Goal: Task Accomplishment & Management: Manage account settings

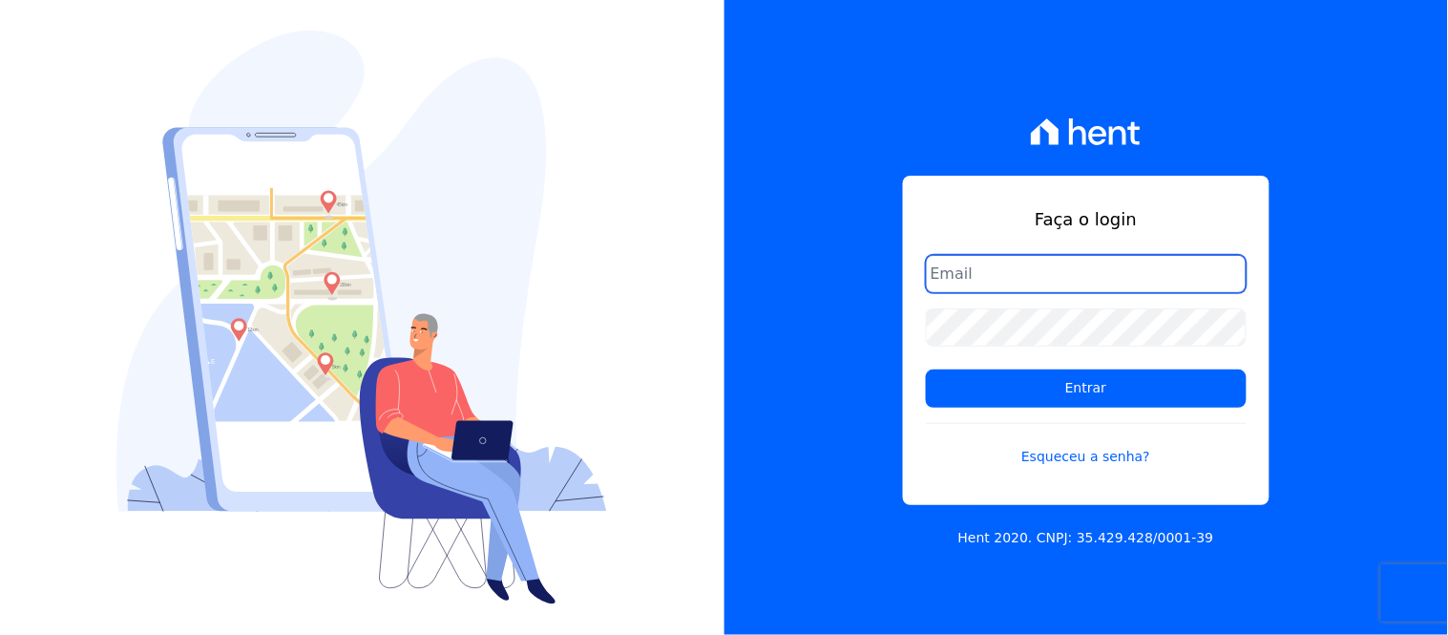
type input "[EMAIL_ADDRESS][DOMAIN_NAME]"
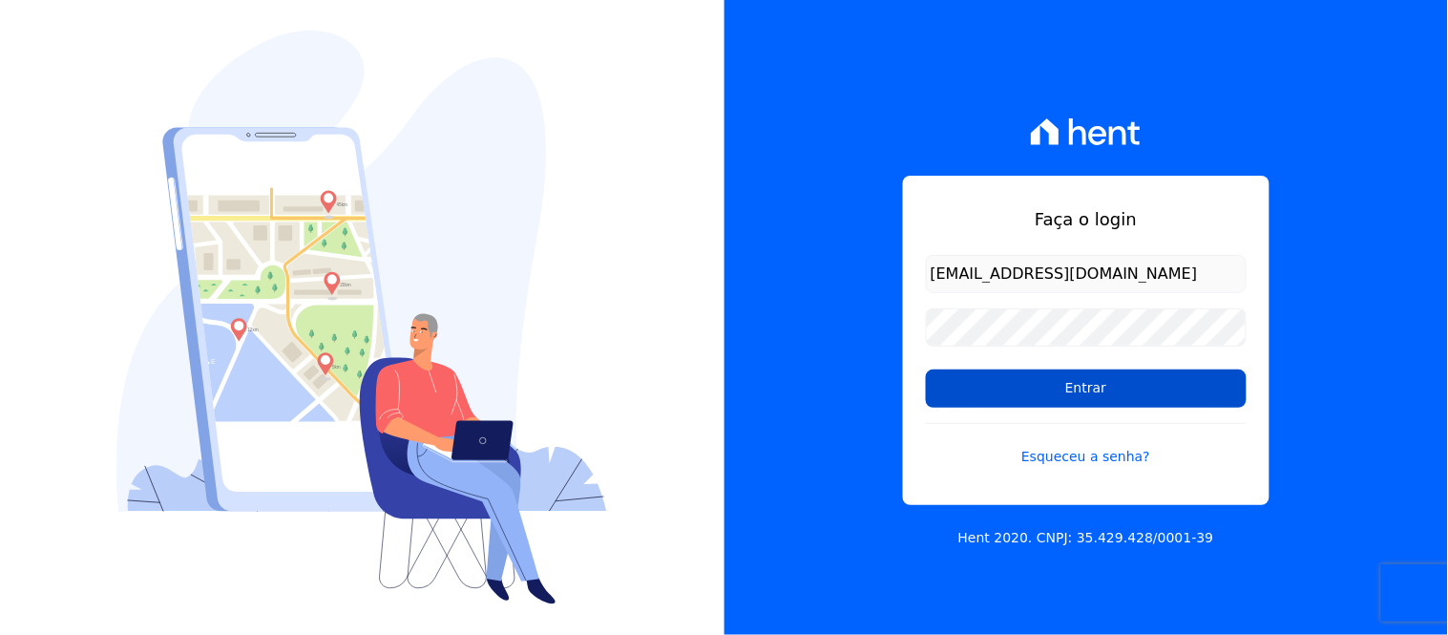
click at [1086, 391] on input "Entrar" at bounding box center [1086, 389] width 321 height 38
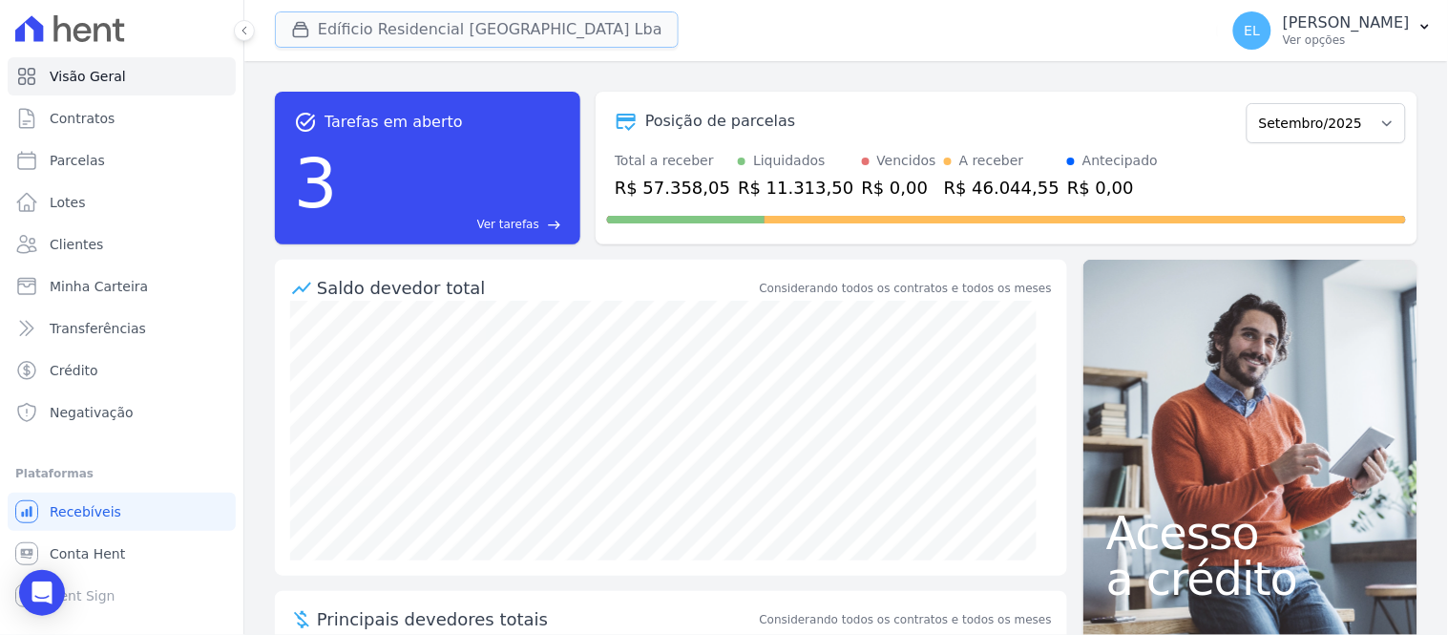
click at [359, 40] on button "Edíficio Residencial Grevílea Park Lba" at bounding box center [477, 29] width 404 height 36
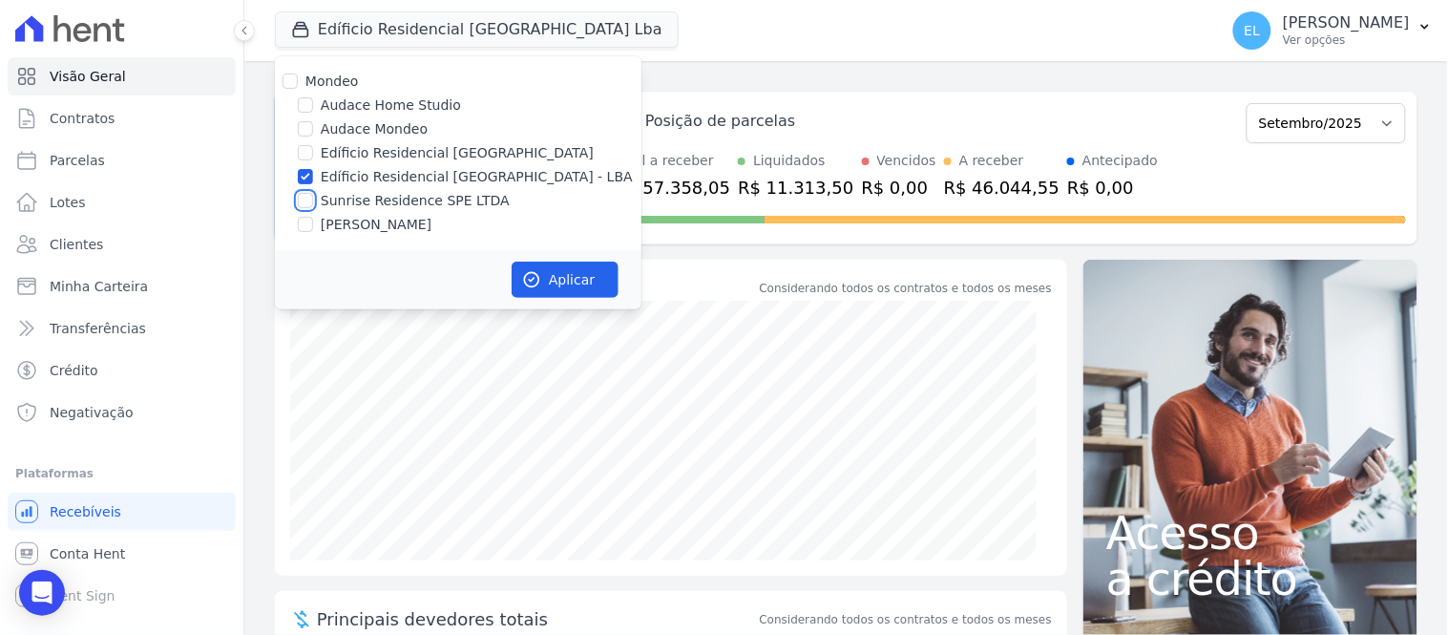
click at [309, 197] on input "Sunrise Residence SPE LTDA" at bounding box center [305, 200] width 15 height 15
checkbox input "true"
click at [302, 174] on input "Edíficio Residencial Grevílea Park - LBA" at bounding box center [305, 176] width 15 height 15
checkbox input "false"
click at [550, 288] on button "Aplicar" at bounding box center [565, 280] width 107 height 36
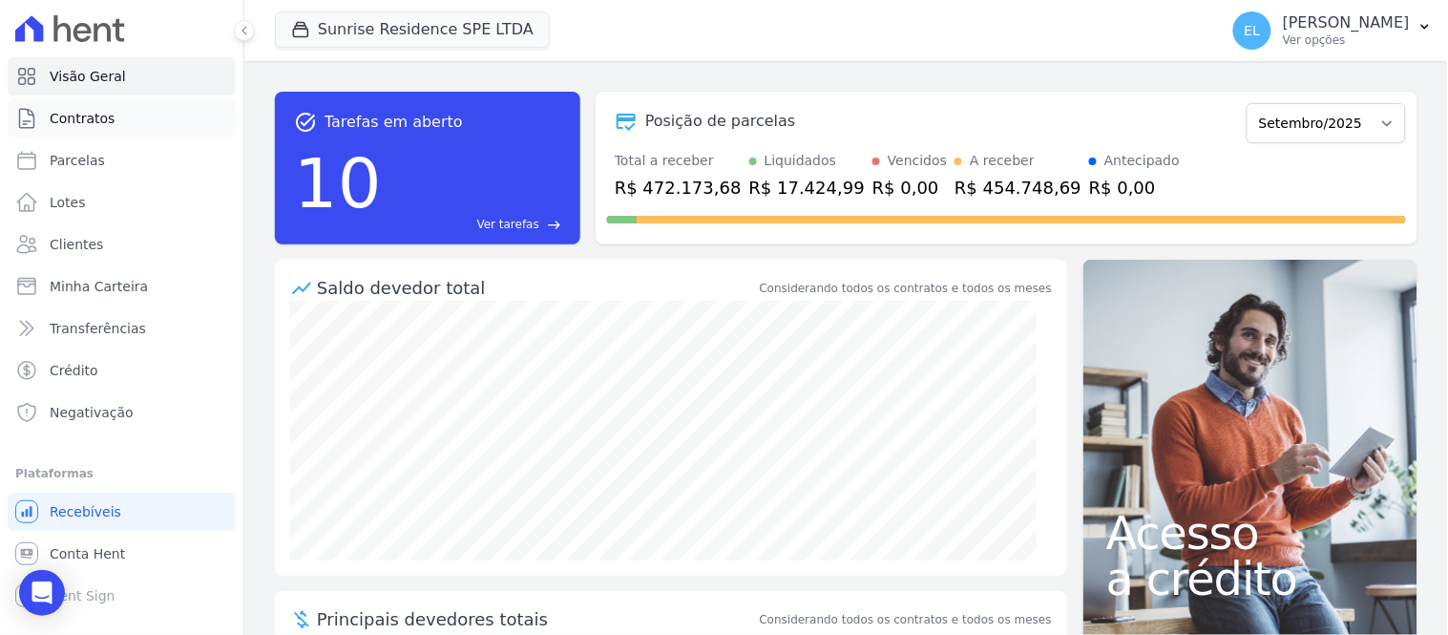
click at [91, 124] on span "Contratos" at bounding box center [82, 118] width 65 height 19
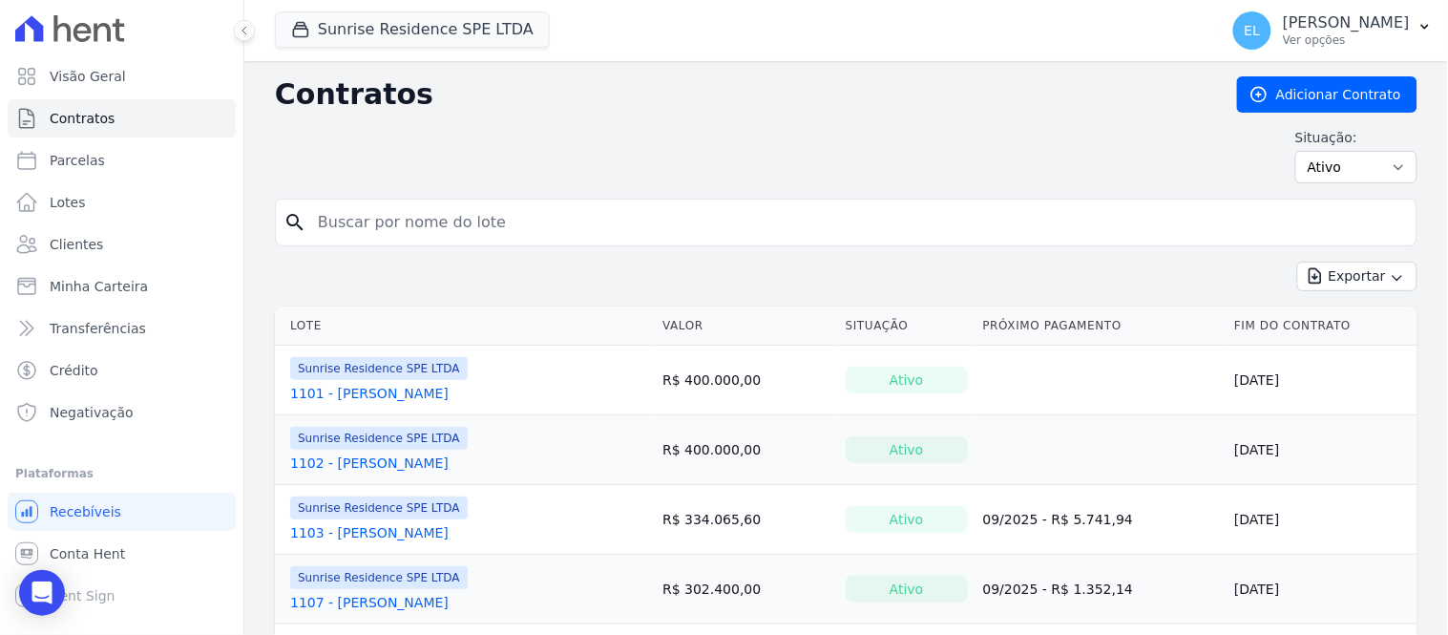
click at [361, 222] on input "search" at bounding box center [857, 222] width 1103 height 38
type input "603"
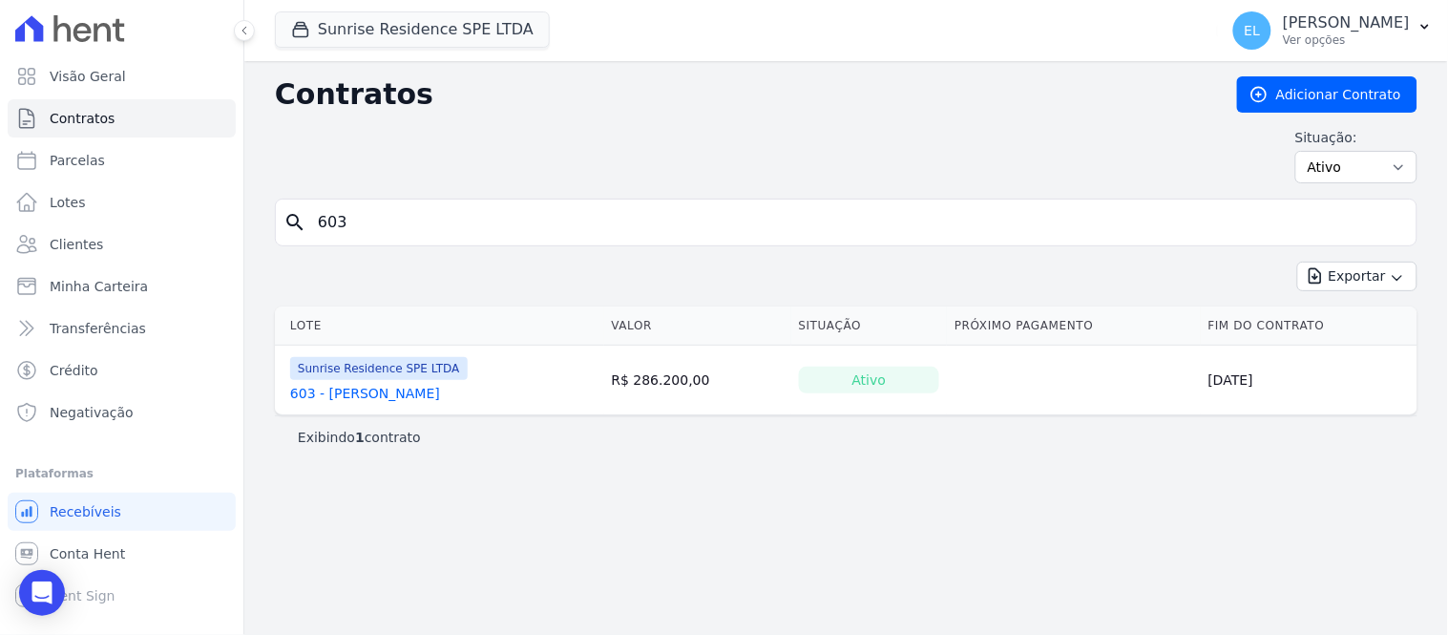
click at [377, 391] on link "603 - Ohana Rosolen Alves" at bounding box center [365, 393] width 150 height 19
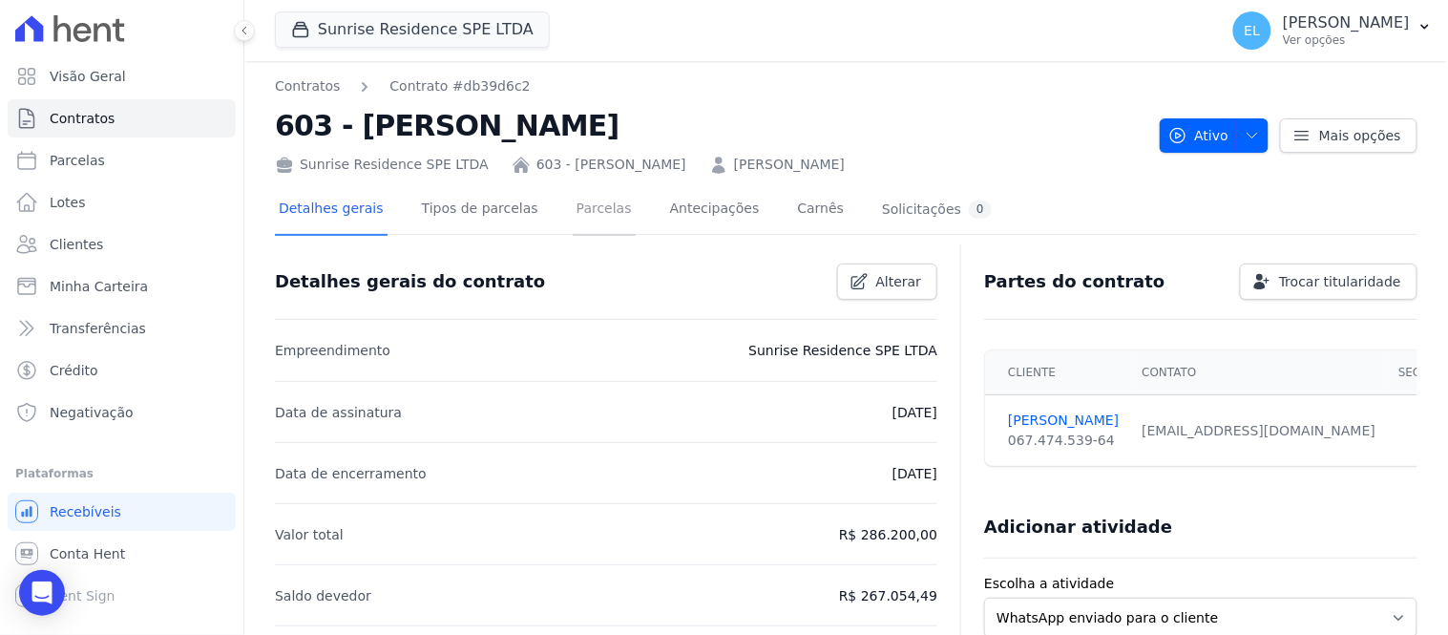
click at [575, 206] on link "Parcelas" at bounding box center [604, 210] width 63 height 51
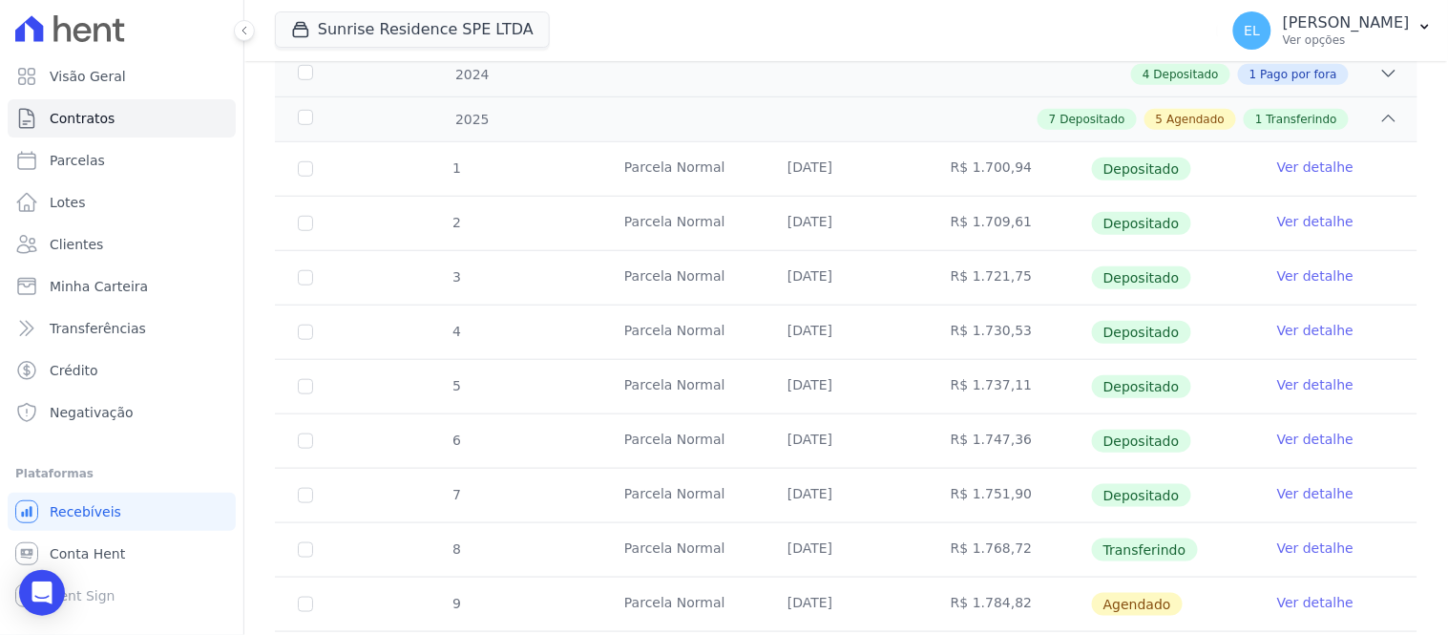
scroll to position [318, 0]
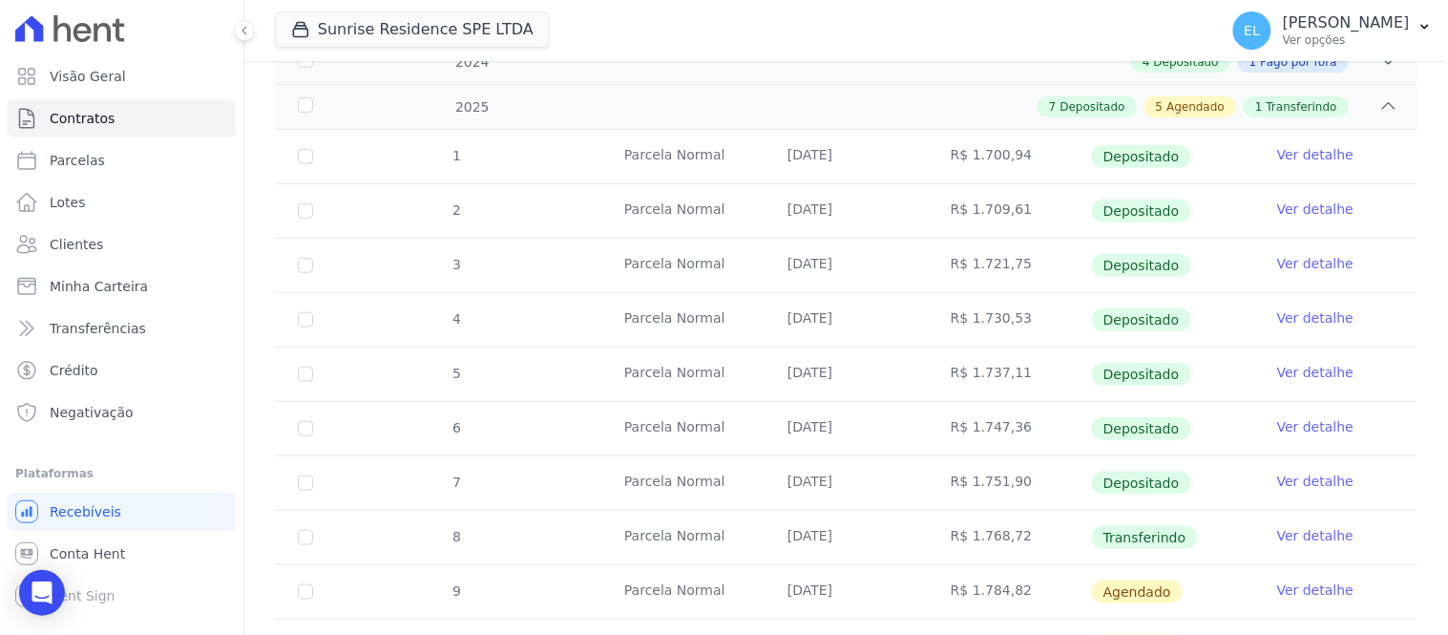
click at [1291, 535] on link "Ver detalhe" at bounding box center [1315, 535] width 76 height 19
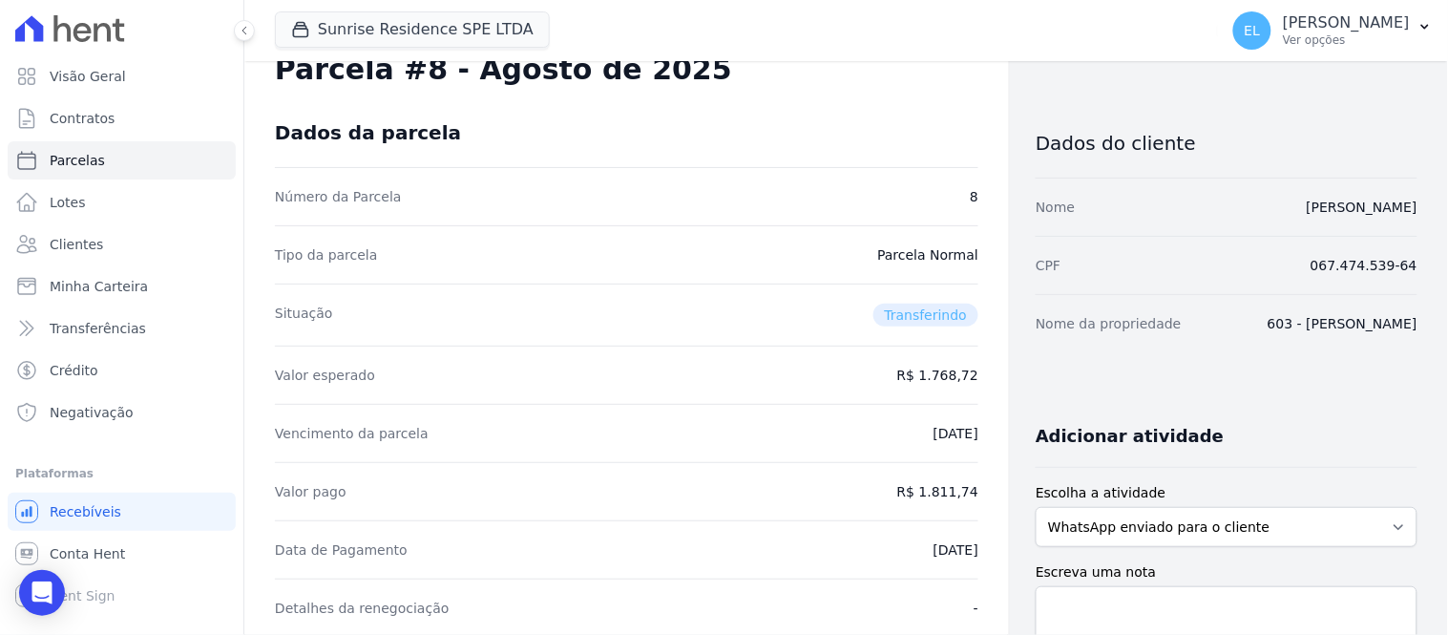
scroll to position [106, 0]
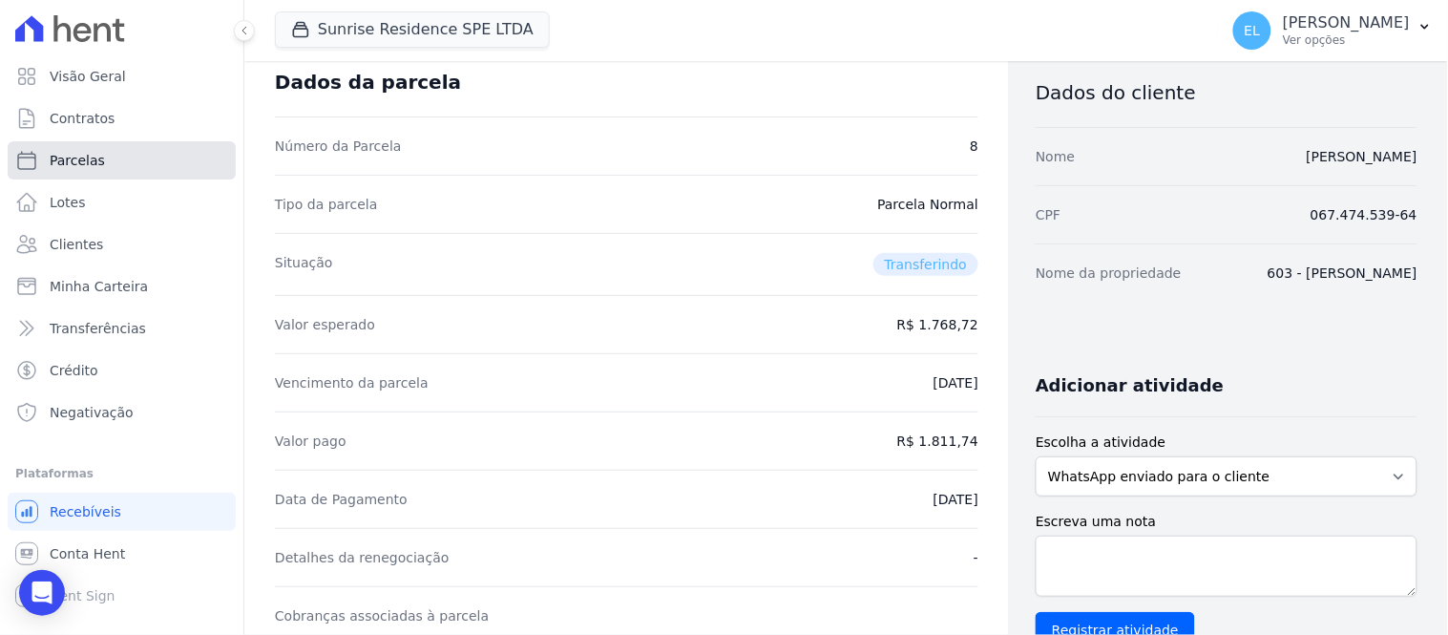
click at [77, 160] on span "Parcelas" at bounding box center [77, 160] width 55 height 19
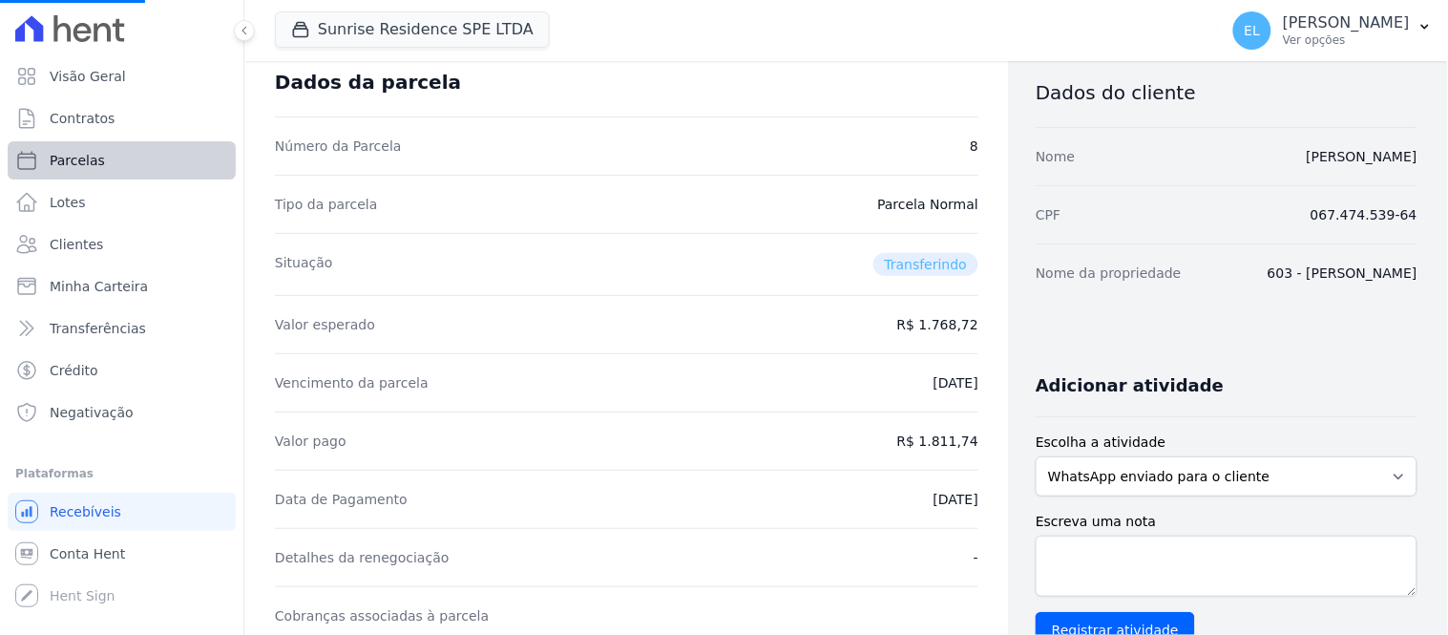
select select
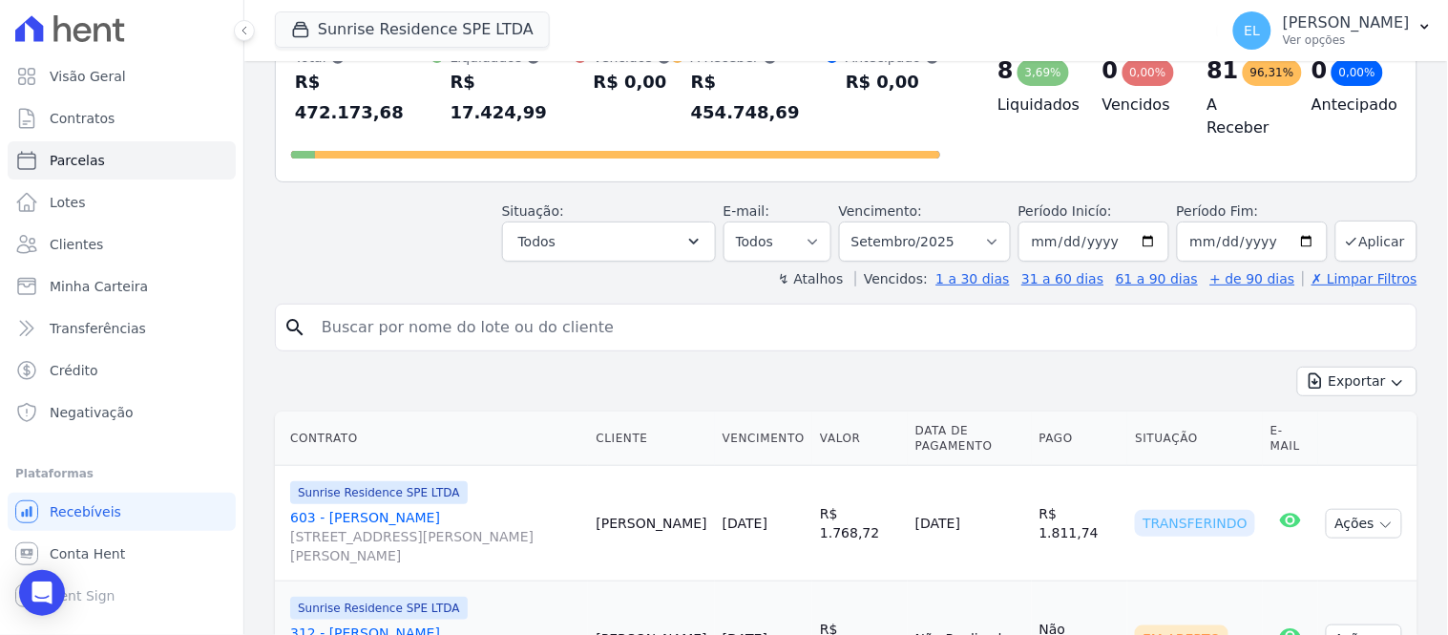
scroll to position [212, 0]
